Goal: Answer question/provide support: Answer question/provide support

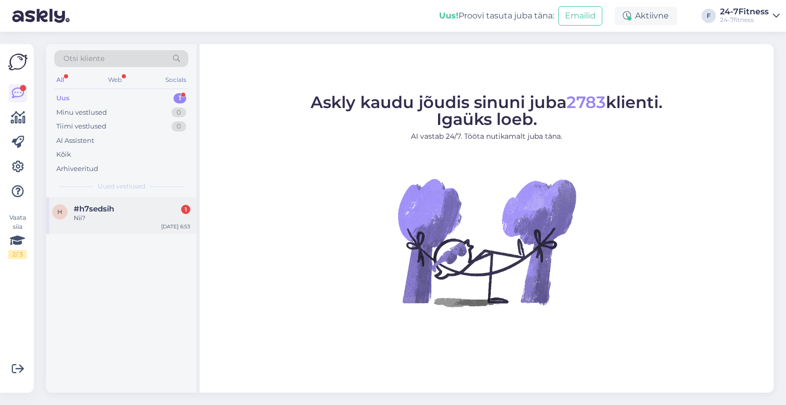
click at [98, 225] on div "h #h7sedsih 1 Nii? Sep 29 6:53" at bounding box center [121, 215] width 150 height 37
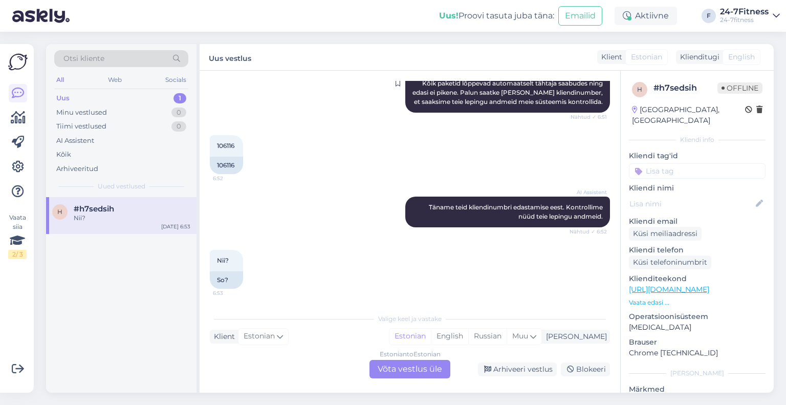
scroll to position [180, 0]
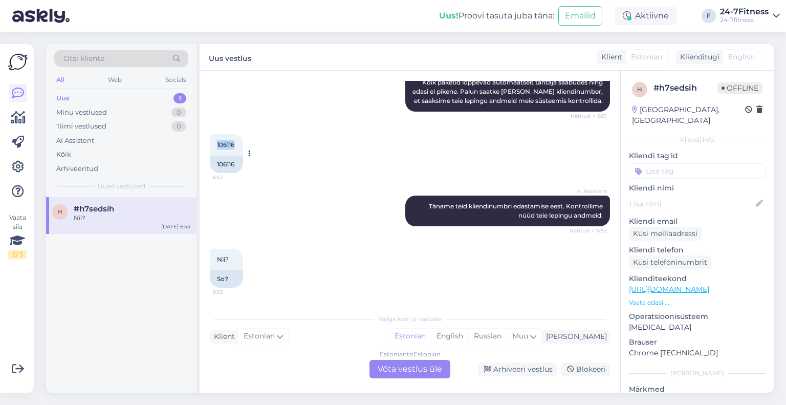
drag, startPoint x: 232, startPoint y: 147, endPoint x: 217, endPoint y: 146, distance: 15.4
click at [217, 146] on div "106116 6:52" at bounding box center [226, 144] width 33 height 21
copy span "106116"
click at [399, 365] on div "Estonian to Estonian Võta vestlus üle" at bounding box center [410, 369] width 81 height 18
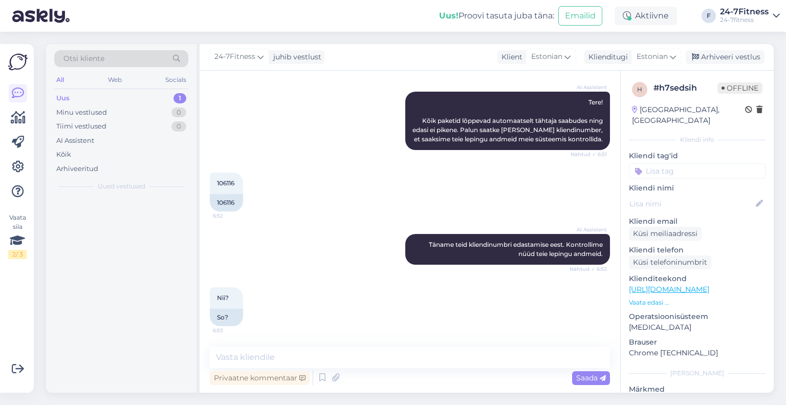
scroll to position [141, 0]
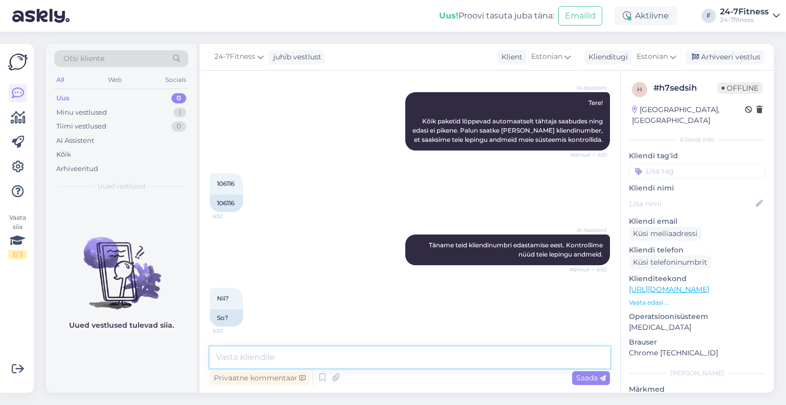
click at [330, 363] on textarea at bounding box center [410, 357] width 400 height 21
paste textarea "Teie aastane lepinguga pakett on kehtiv kuni 31.03.2024. Teie leping lõpeb auto…"
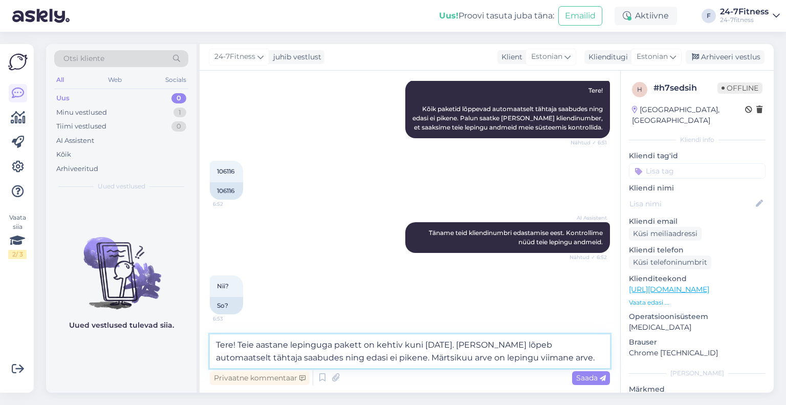
drag, startPoint x: 467, startPoint y: 344, endPoint x: 434, endPoint y: 343, distance: 32.8
click at [434, 343] on textarea "Tere! Teie aastane lepinguga pakett on kehtiv kuni 31.03.2024. Teie leping lõpe…" at bounding box center [410, 351] width 400 height 34
drag, startPoint x: 549, startPoint y: 356, endPoint x: 390, endPoint y: 358, distance: 159.2
click at [390, 358] on textarea "Tere! Teie aastane lepinguga pakett on kehtiv kuni 02.11.2025. Teie leping lõpe…" at bounding box center [410, 351] width 400 height 34
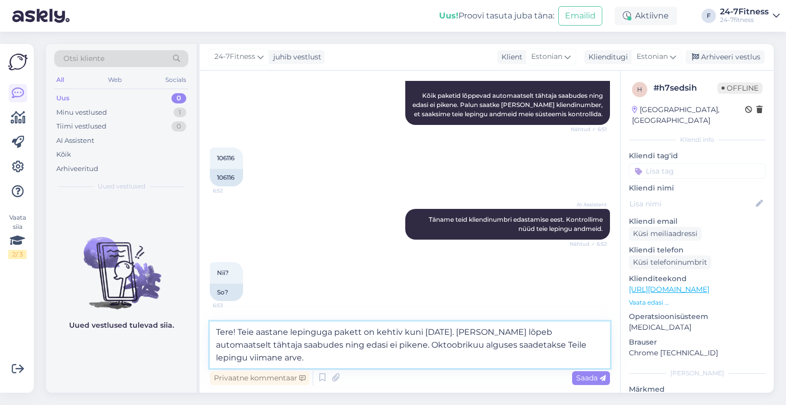
click at [279, 356] on textarea "Tere! Teie aastane lepinguga pakett on kehtiv kuni 02.11.2025. Teie leping lõpe…" at bounding box center [410, 344] width 400 height 47
type textarea "Tere! Teie aastane lepinguga pakett on kehtiv kuni 02.11.2025. Teie leping lõpe…"
click at [579, 374] on span "Saada" at bounding box center [591, 377] width 30 height 9
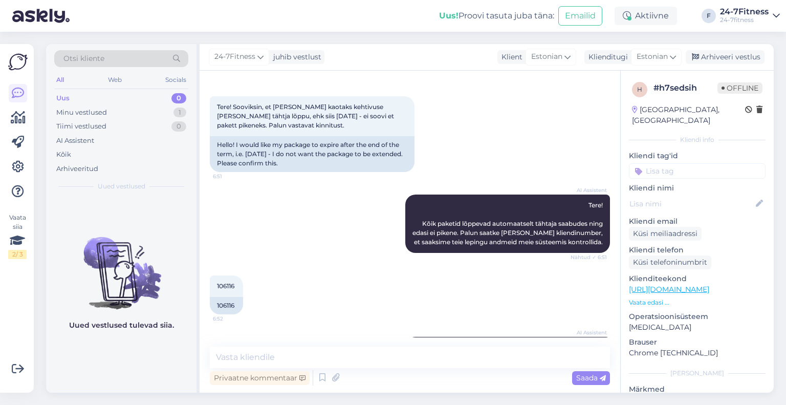
scroll to position [0, 0]
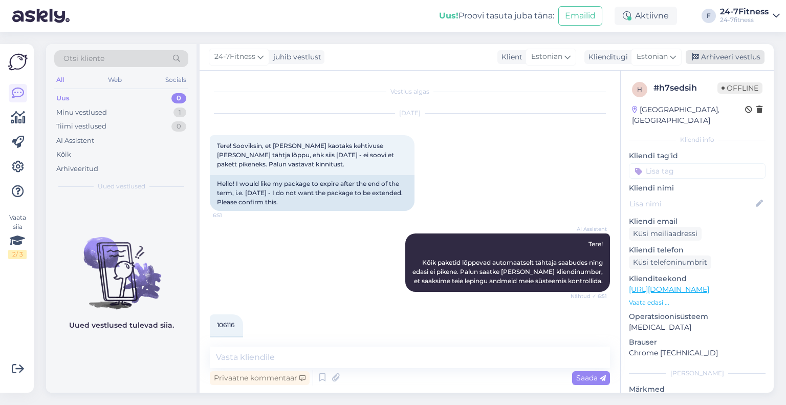
click at [726, 55] on div "Arhiveeri vestlus" at bounding box center [725, 57] width 79 height 14
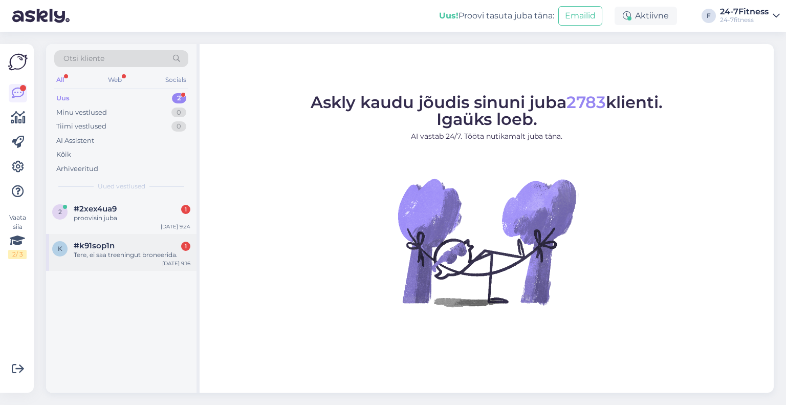
click at [110, 252] on div "Tere, ei saa treeningut broneerida." at bounding box center [132, 254] width 117 height 9
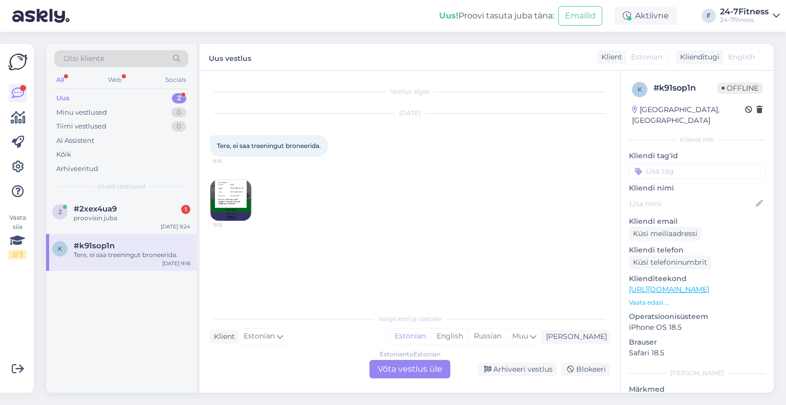
click at [235, 199] on img at bounding box center [230, 200] width 41 height 41
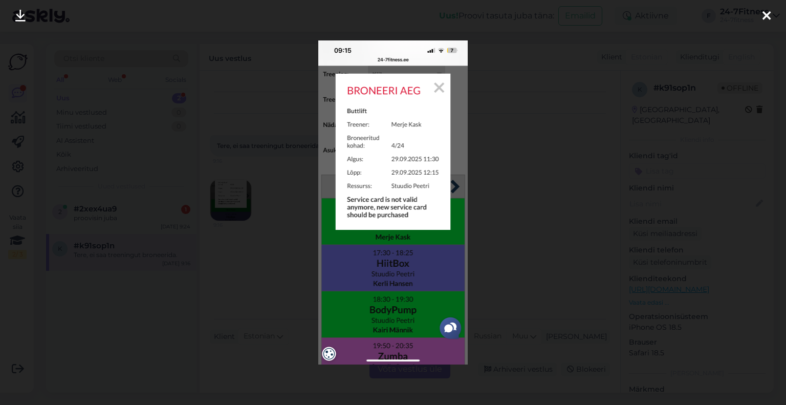
click at [767, 10] on icon at bounding box center [767, 16] width 8 height 13
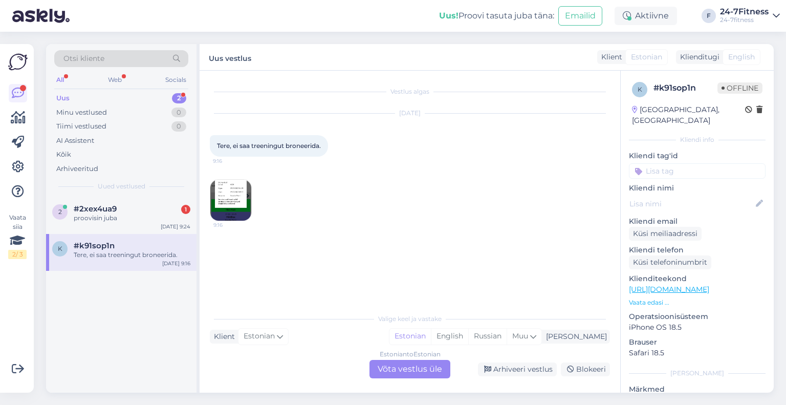
click at [244, 192] on img at bounding box center [230, 200] width 41 height 41
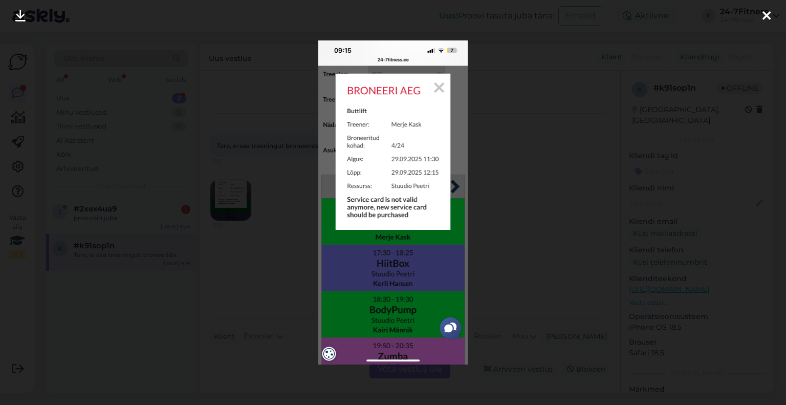
click at [769, 14] on icon at bounding box center [767, 16] width 8 height 13
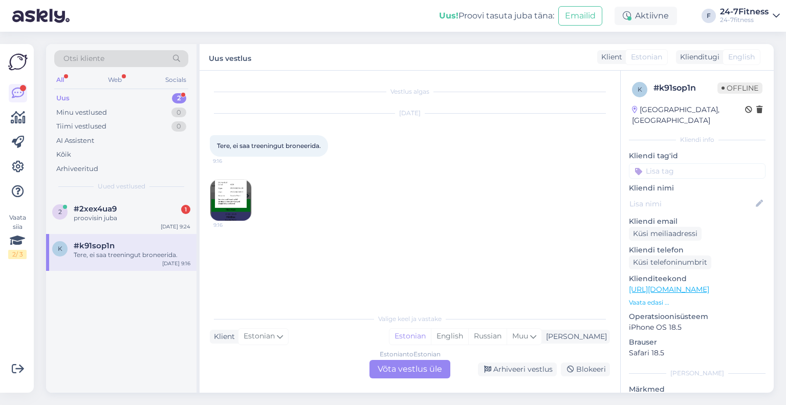
click at [399, 374] on div "Estonian to Estonian Võta vestlus üle" at bounding box center [410, 369] width 81 height 18
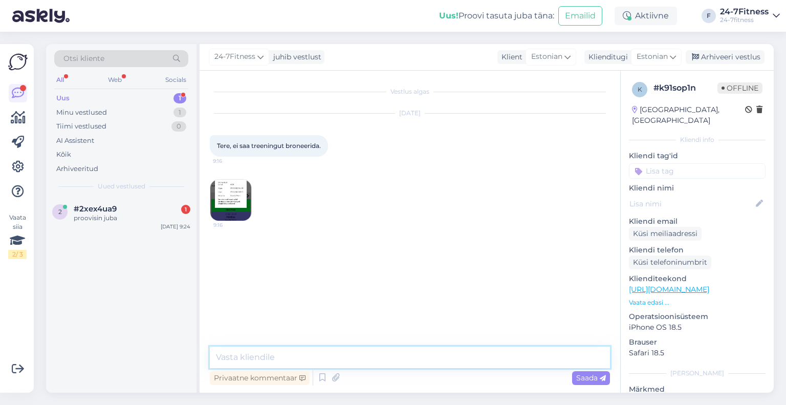
click at [297, 357] on textarea at bounding box center [410, 357] width 400 height 21
paste textarea "Rühmatreeningute paketi ostmiseks [PERSON_NAME] meie kodulehele [URL][DOMAIN_NA…"
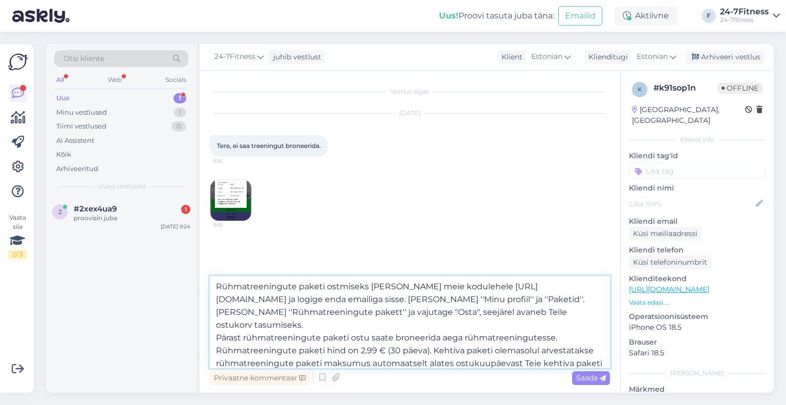
click at [217, 285] on textarea "Rühmatreeningute paketi ostmiseks [PERSON_NAME] meie kodulehele [URL][DOMAIN_NA…" at bounding box center [410, 322] width 400 height 92
click at [221, 288] on textarea "Rühmatreeningute paketi ostmiseks [PERSON_NAME] meie kodulehele [URL][DOMAIN_NA…" at bounding box center [410, 322] width 400 height 92
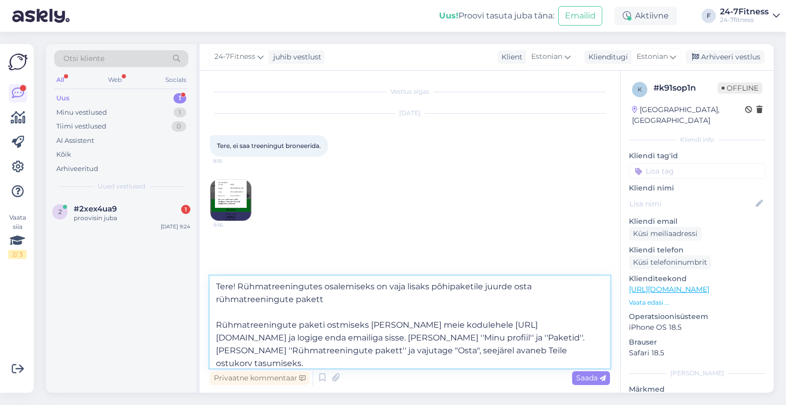
paste textarea "2.99 € (30 päeva)."
click at [354, 296] on textarea "Tere! Rühmatreeningutes osalemiseks on vaja lisaks põhipaketile juurde osta rüh…" at bounding box center [410, 322] width 400 height 92
click at [323, 299] on textarea "Tere! Rühmatreeningutes osalemiseks on vaja lisaks põhipaketile juurde osta rüh…" at bounding box center [410, 322] width 400 height 92
click at [425, 300] on textarea "Tere! Rühmatreeningutes osalemiseks on vaja lisaks põhipaketile juurde osta rüh…" at bounding box center [410, 322] width 400 height 92
click at [444, 305] on textarea "Tere! Rühmatreeningutes osalemiseks on vaja lisaks põhipaketile juurde osta rüh…" at bounding box center [410, 322] width 400 height 92
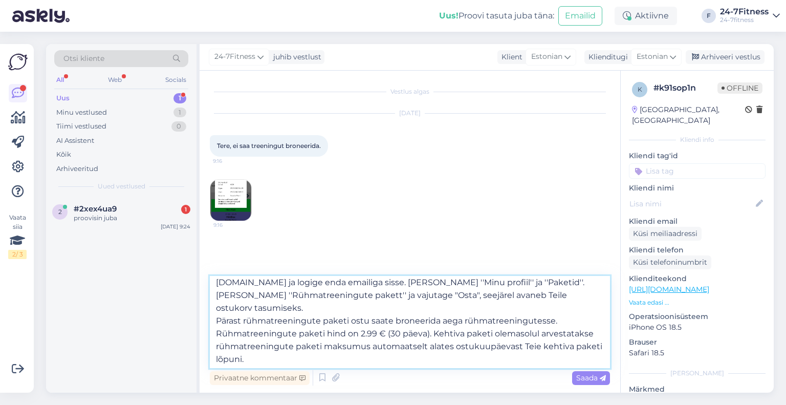
scroll to position [57, 0]
click at [586, 292] on textarea "Tere! Rühmatreeningutes osalemiseks on vaja lisaks põhipaketile juurde osta rüh…" at bounding box center [410, 322] width 400 height 92
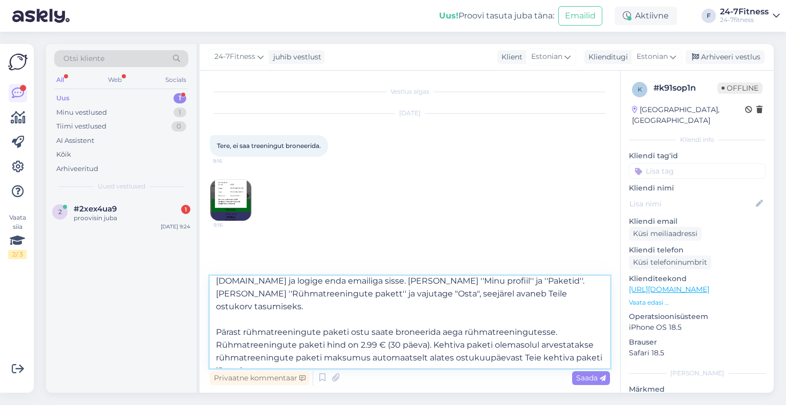
scroll to position [70, 0]
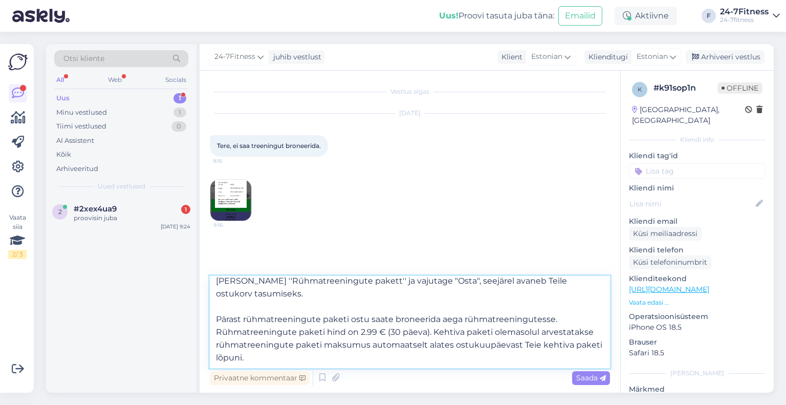
drag, startPoint x: 563, startPoint y: 306, endPoint x: 207, endPoint y: 305, distance: 355.8
click at [207, 305] on div "Vestlus algas [DATE] Tere, ei saa treeningut broneerida. 9:16 9:16 Tere! Rühmat…" at bounding box center [410, 232] width 421 height 322
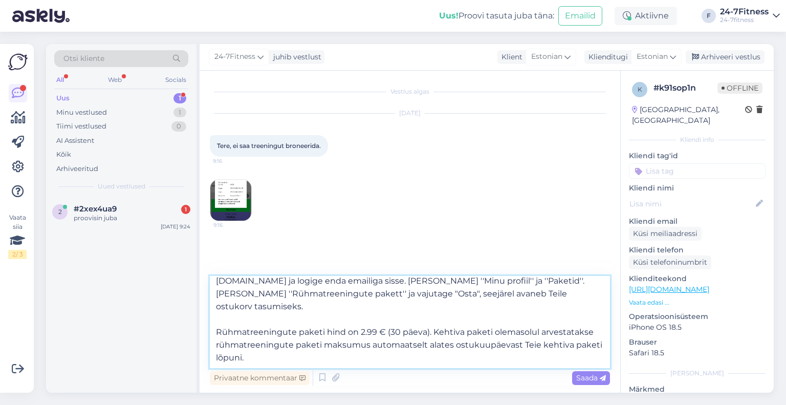
scroll to position [57, 0]
click at [300, 349] on textarea "Tere! Rühmatreeningutes osalemiseks on vaja lisaks põhipaketile juurde osta rüh…" at bounding box center [410, 322] width 400 height 92
paste textarea "Pärast rühmatreeningute paketi ostu saate broneerida aega rühmatreeningutesse."
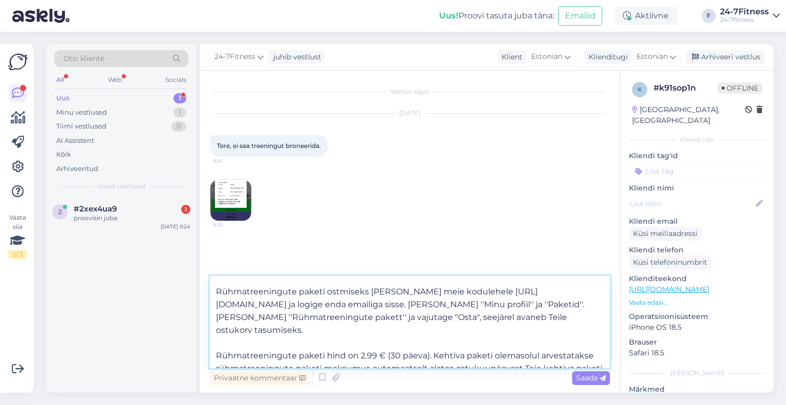
scroll to position [51, 0]
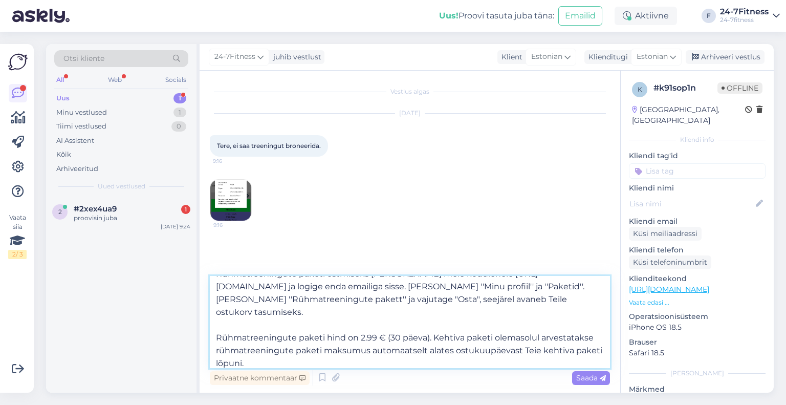
drag, startPoint x: 432, startPoint y: 326, endPoint x: 211, endPoint y: 322, distance: 220.7
click at [211, 322] on textarea "Tere! Rühmatreeningutes osalemiseks on vaja lisaks põhipaketile juurde osta rüh…" at bounding box center [410, 322] width 400 height 92
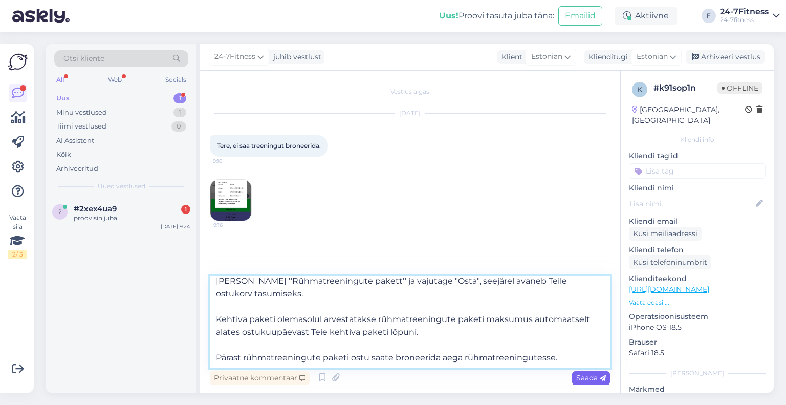
type textarea "Tere! Rühmatreeningutes osalemiseks on vaja lisaks põhipaketile juurde osta rüh…"
click at [584, 378] on span "Saada" at bounding box center [591, 377] width 30 height 9
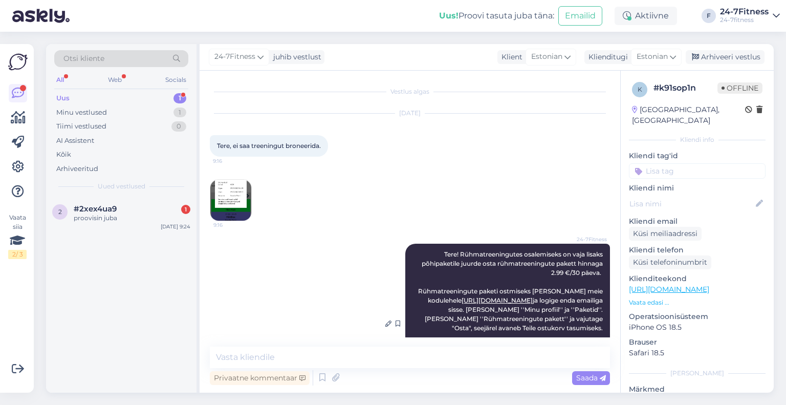
scroll to position [77, 0]
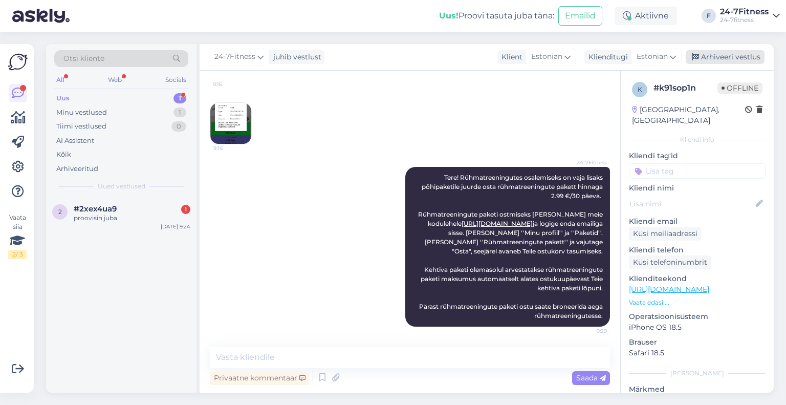
click at [712, 56] on div "Arhiveeri vestlus" at bounding box center [725, 57] width 79 height 14
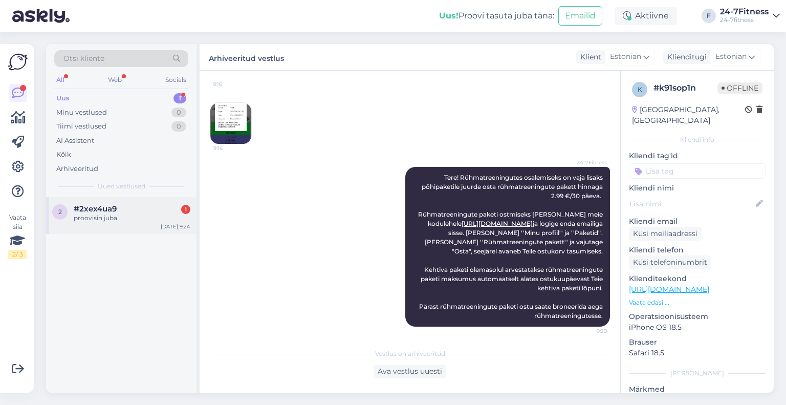
click at [116, 224] on div "2 #2xex4ua9 1 proovisin juba [DATE] 9:24" at bounding box center [121, 215] width 150 height 37
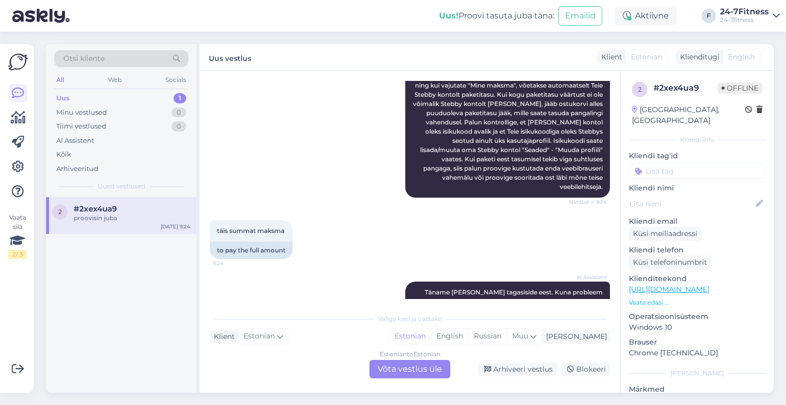
scroll to position [299, 0]
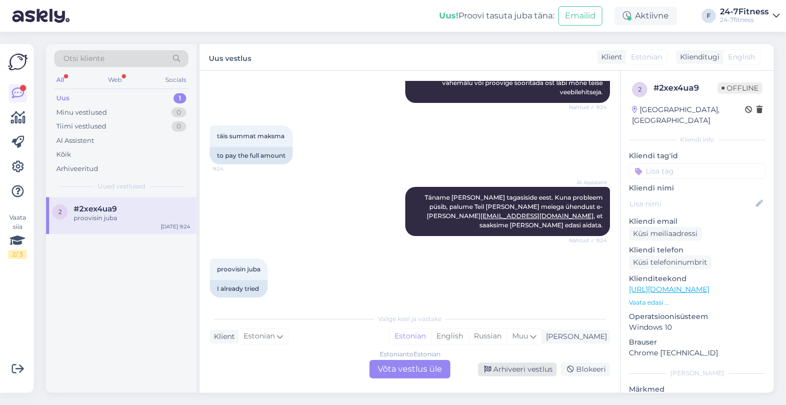
click at [533, 370] on div "Arhiveeri vestlus" at bounding box center [517, 369] width 79 height 14
